Goal: Browse casually: Explore the website without a specific task or goal

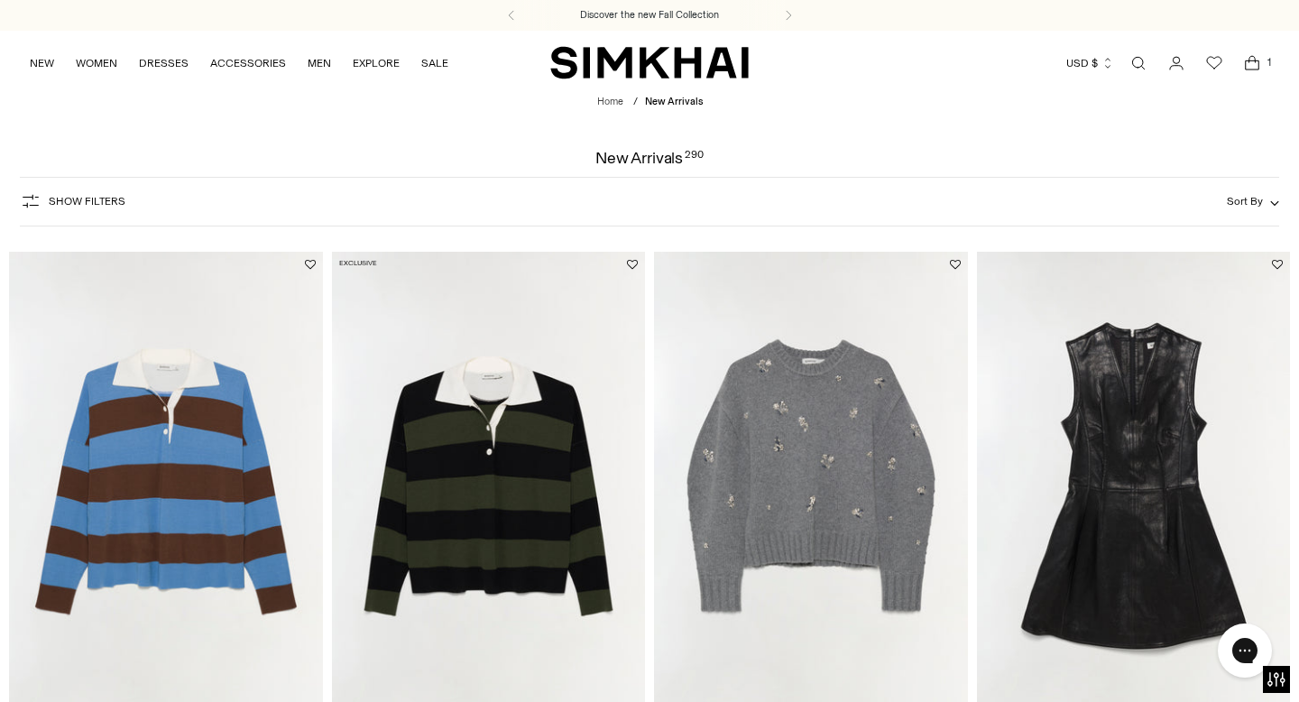
click at [0, 0] on img "Carson Knit Rugby Polo" at bounding box center [0, 0] width 0 height 0
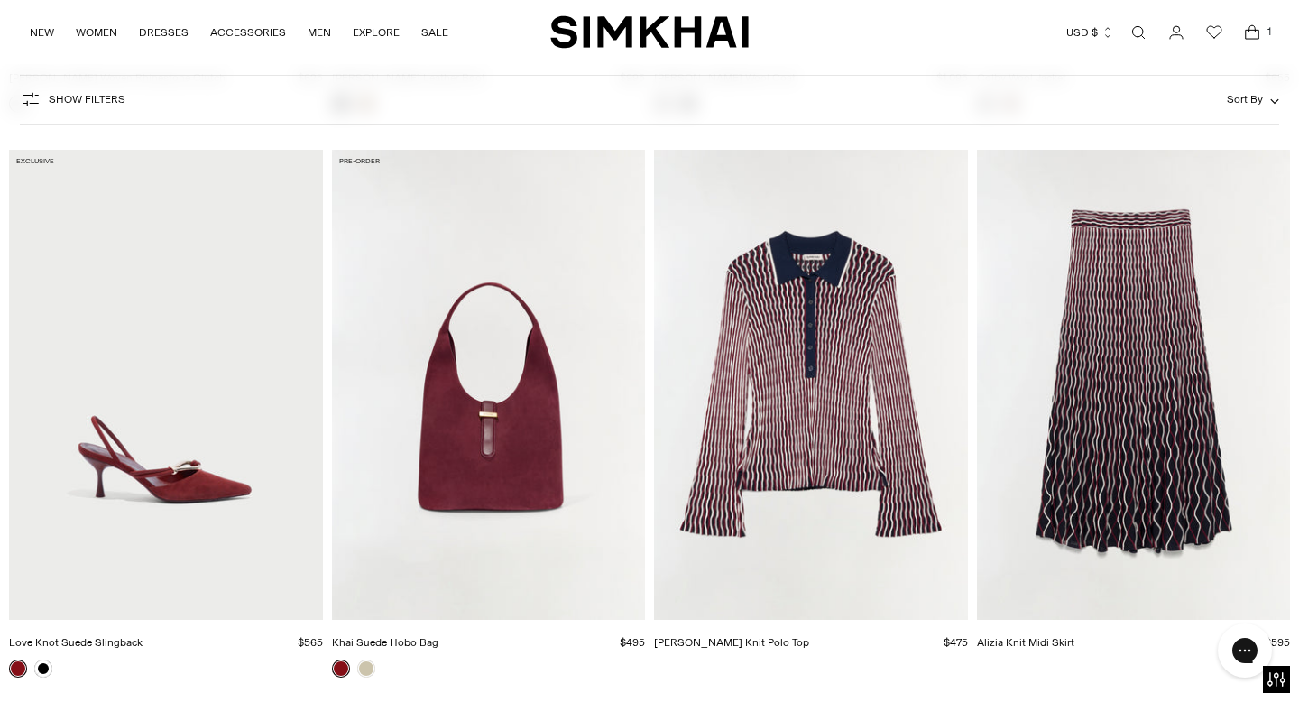
scroll to position [4135, 0]
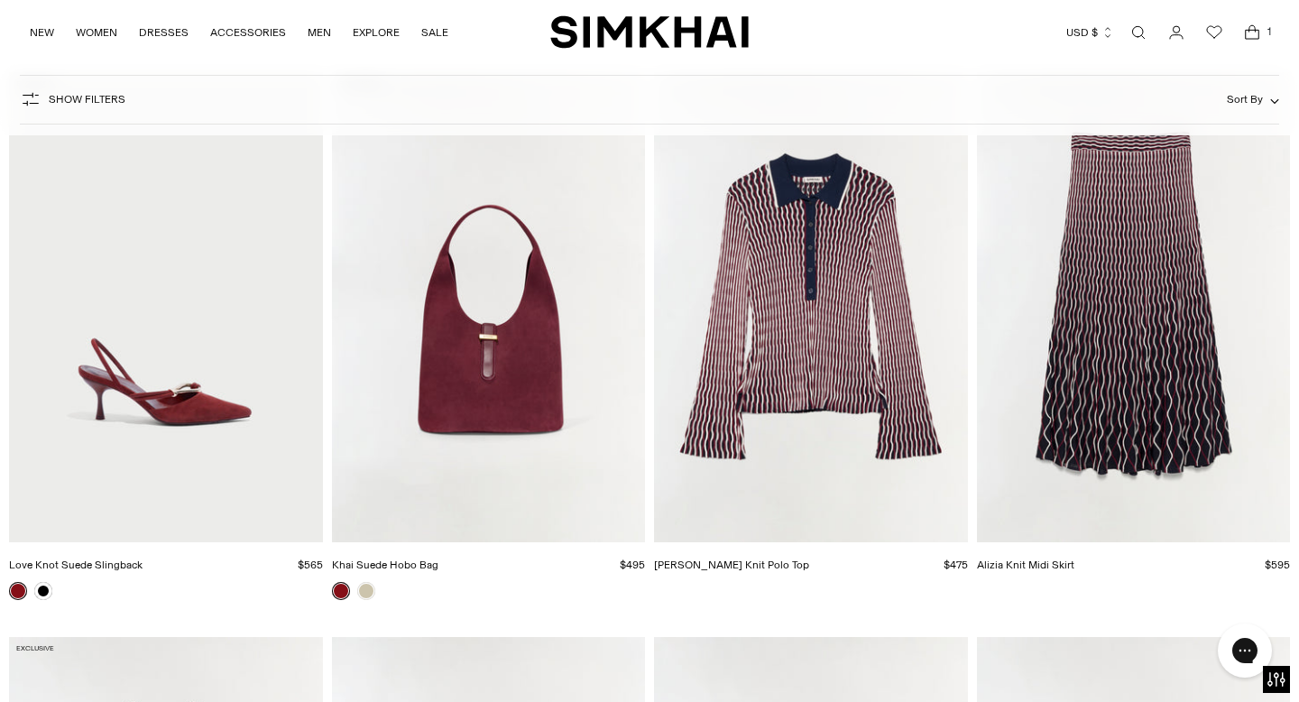
click at [0, 0] on img "Colleen Knit Polo Top" at bounding box center [0, 0] width 0 height 0
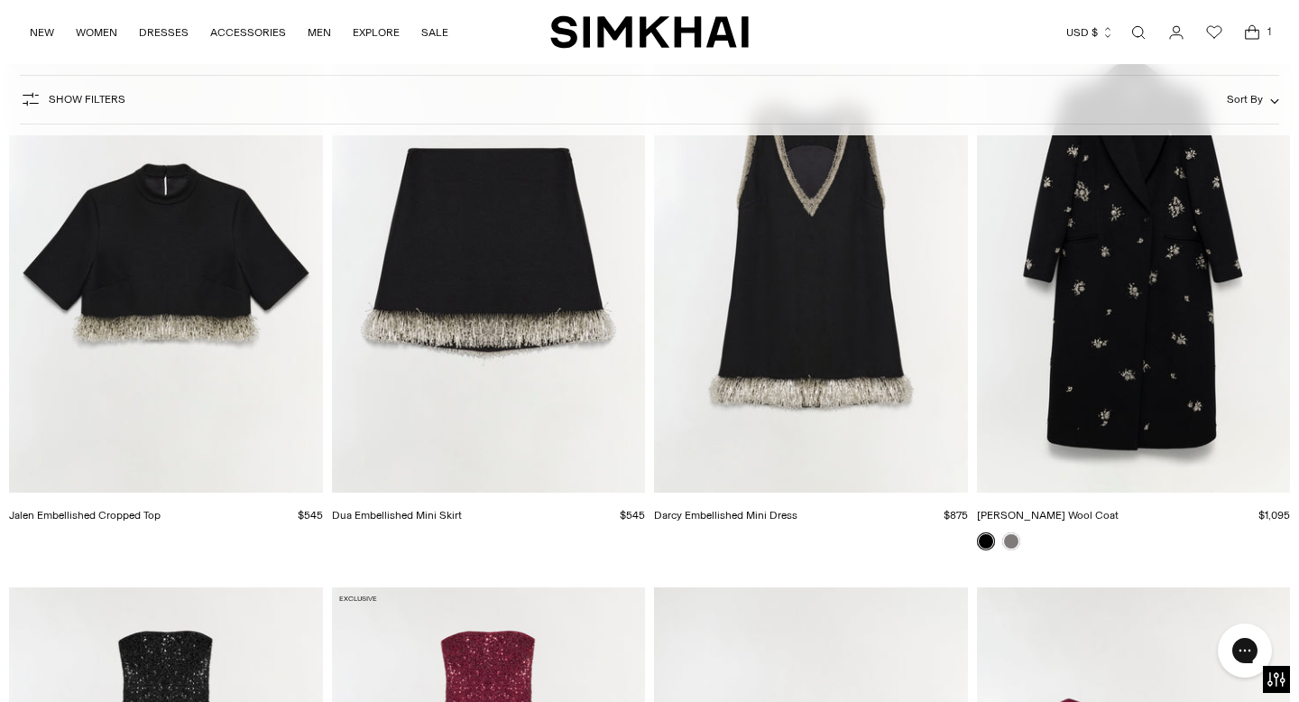
scroll to position [5776, 0]
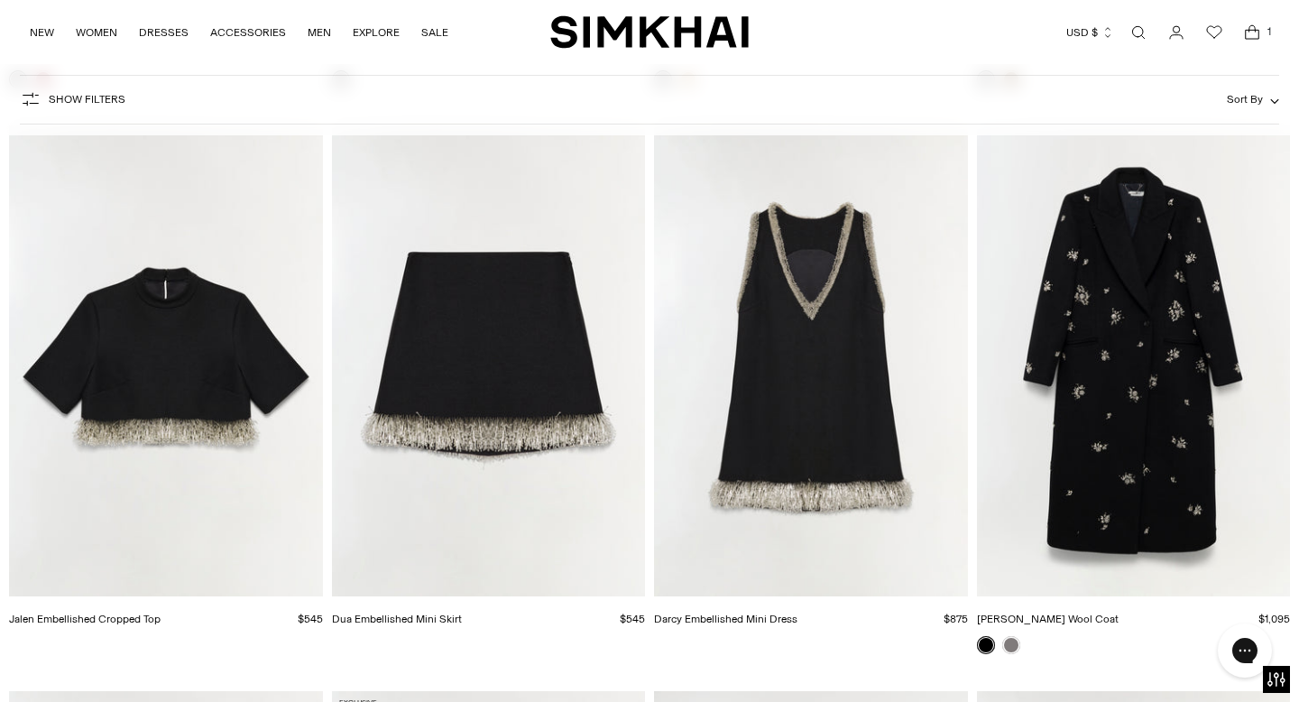
click at [0, 0] on img "Darcy Embellished Mini Dress" at bounding box center [0, 0] width 0 height 0
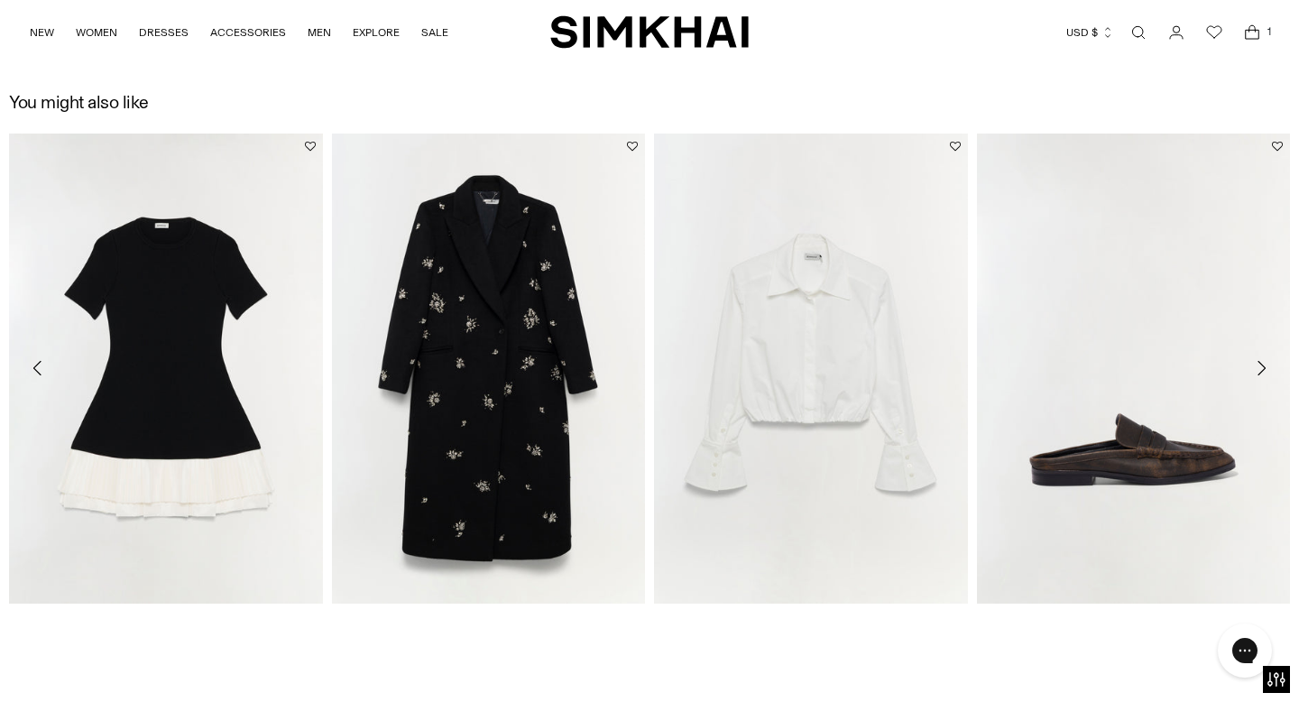
scroll to position [2553, 0]
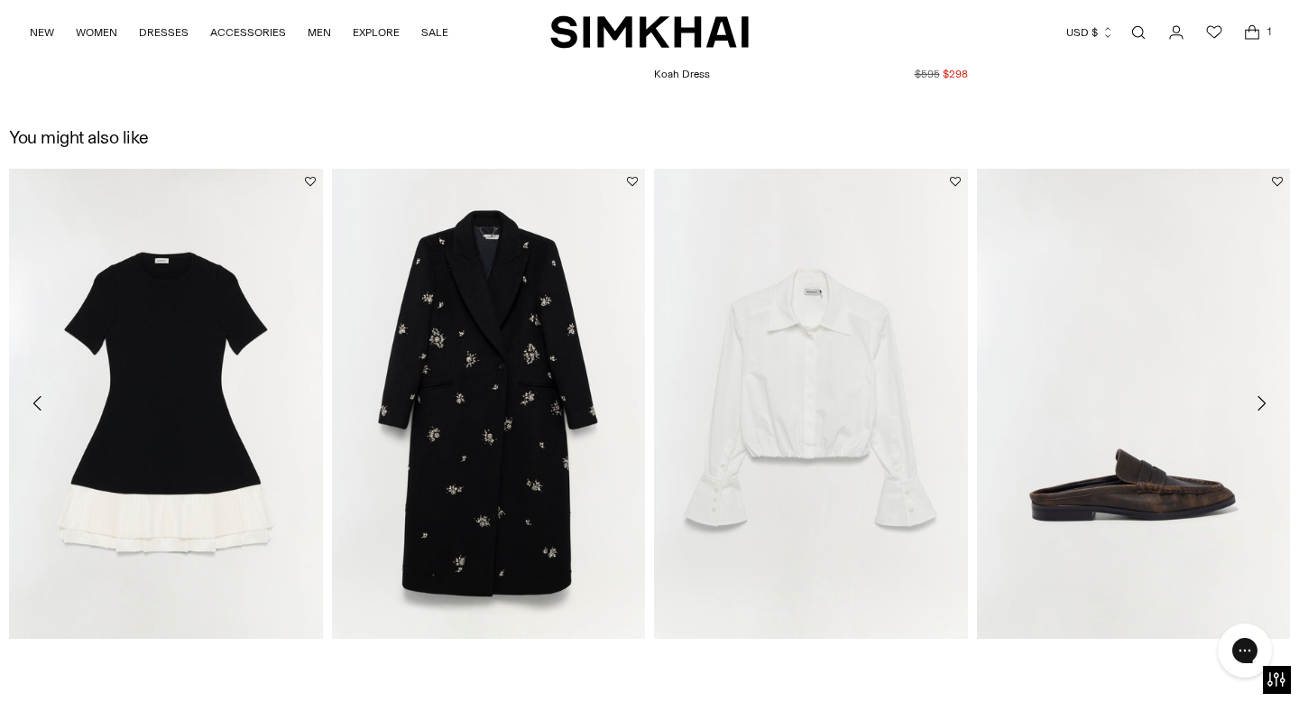
click at [0, 0] on img "Signature Blythe Top" at bounding box center [0, 0] width 0 height 0
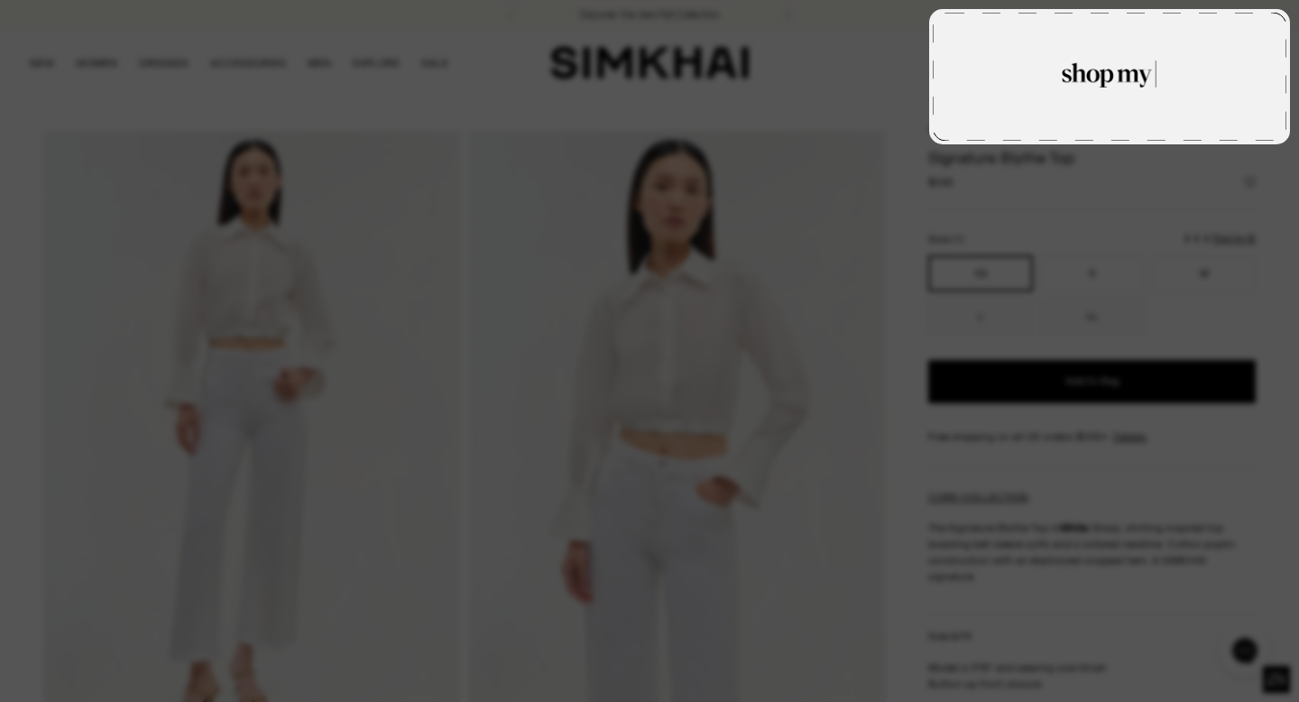
type textarea "**********"
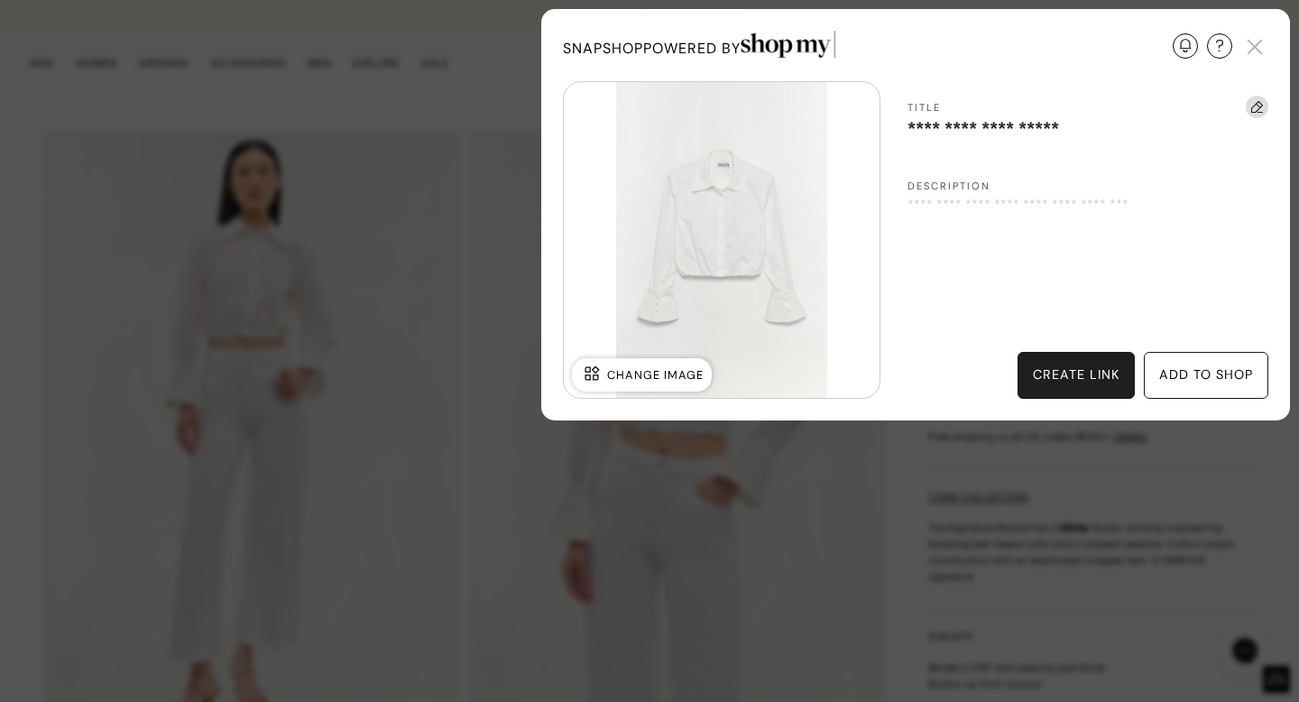
click at [1088, 375] on div "create link" at bounding box center [1076, 375] width 87 height 20
